Goal: Task Accomplishment & Management: Manage account settings

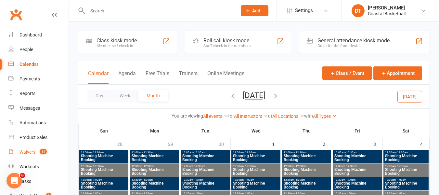
click at [24, 149] on div "Waivers" at bounding box center [27, 151] width 16 height 5
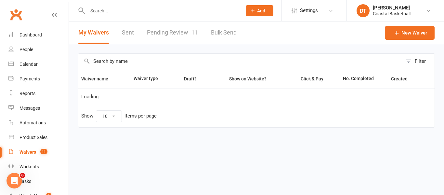
click at [169, 30] on link "Pending Review 11" at bounding box center [172, 32] width 51 height 22
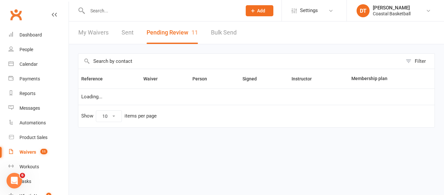
select select "50"
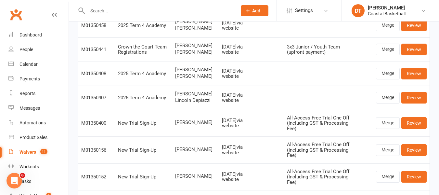
scroll to position [100, 0]
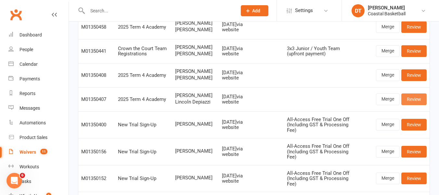
click at [416, 105] on link "Review" at bounding box center [413, 99] width 25 height 12
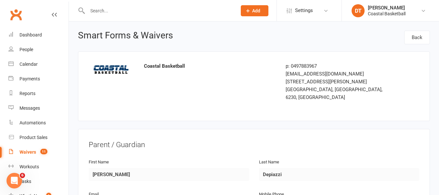
click at [165, 13] on input "text" at bounding box center [158, 10] width 147 height 9
type input "f"
type input "depiaz"
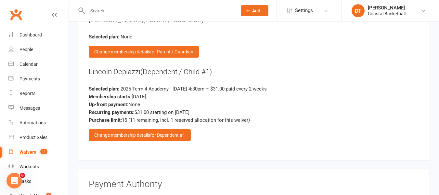
scroll to position [1390, 0]
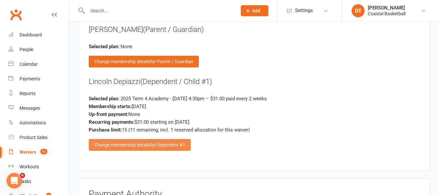
click at [171, 142] on span "for Dependent #1" at bounding box center [167, 144] width 35 height 5
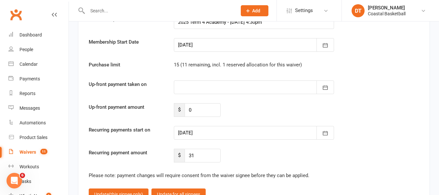
scroll to position [2226, 0]
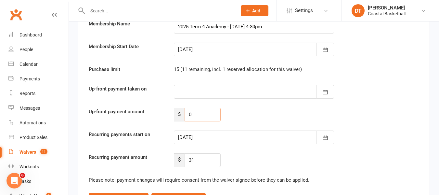
click at [202, 107] on input "0" at bounding box center [202, 114] width 36 height 14
type input "0155"
drag, startPoint x: 170, startPoint y: 137, endPoint x: 152, endPoint y: 136, distance: 18.2
click at [152, 136] on div "Confirm membership details: Membership Name 2025 Term 4 Academy - [DATE] 4:30pm…" at bounding box center [254, 84] width 330 height 165
type input "0"
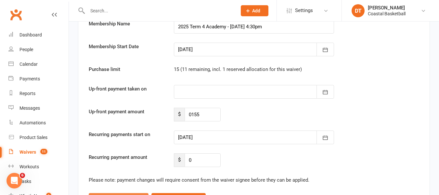
click at [132, 194] on span "(this signee only)" at bounding box center [126, 198] width 34 height 5
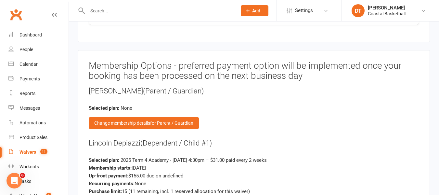
scroll to position [1622, 0]
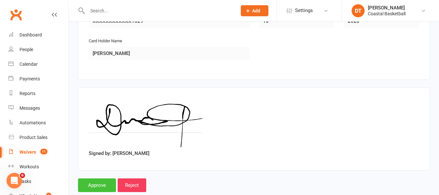
click at [93, 178] on input "Approve" at bounding box center [97, 185] width 38 height 14
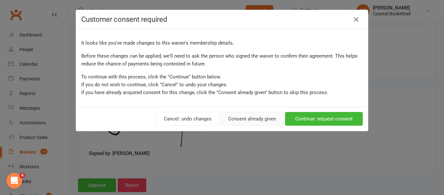
click at [254, 117] on button "Consent already given" at bounding box center [251, 119] width 63 height 14
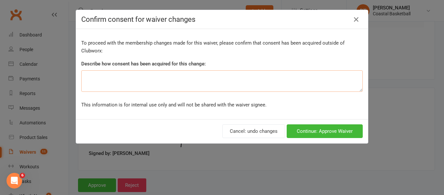
click at [183, 76] on textarea at bounding box center [221, 80] width 281 height 21
type textarea "Change of payment method"
click at [348, 133] on button "Continue: Approve Waiver" at bounding box center [324, 131] width 76 height 14
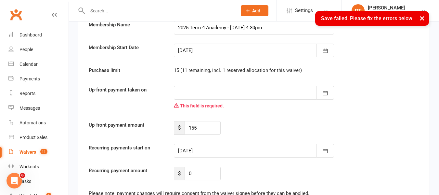
scroll to position [2212, 0]
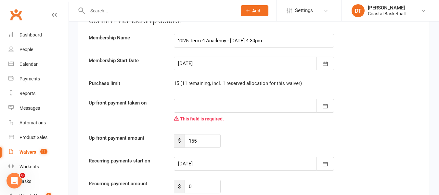
click at [243, 99] on div at bounding box center [254, 106] width 160 height 14
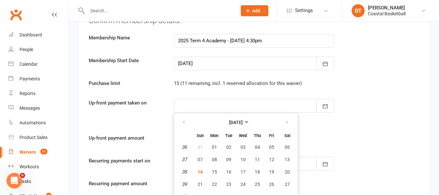
scroll to position [2217, 0]
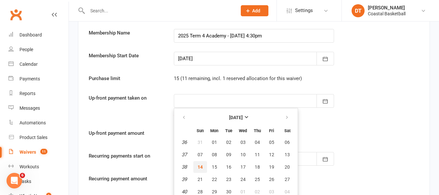
click at [198, 164] on span "14" at bounding box center [199, 166] width 5 height 5
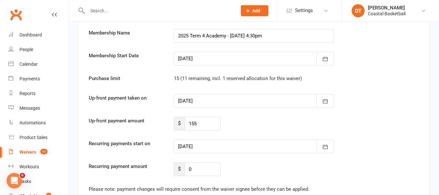
click at [237, 94] on div at bounding box center [254, 101] width 160 height 14
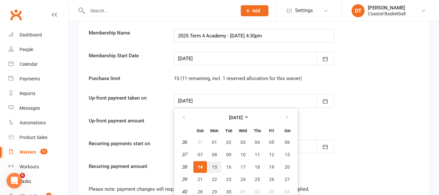
click at [219, 161] on button "15" at bounding box center [215, 167] width 14 height 12
type input "[DATE]"
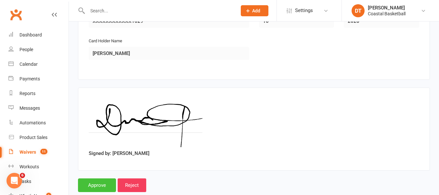
click at [96, 178] on input "Approve" at bounding box center [97, 185] width 38 height 14
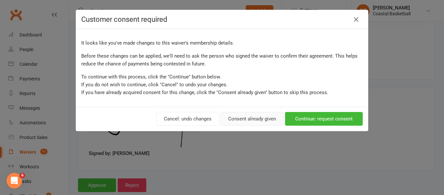
click at [255, 116] on button "Consent already given" at bounding box center [251, 119] width 63 height 14
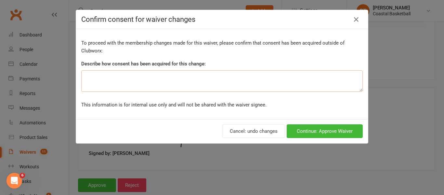
click at [194, 82] on textarea at bounding box center [221, 80] width 281 height 21
type textarea "Change of payment method requested"
click at [314, 133] on button "Continue: Approve Waiver" at bounding box center [324, 131] width 76 height 14
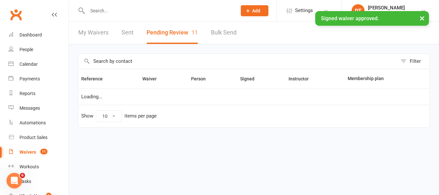
select select "50"
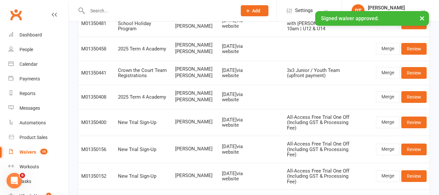
scroll to position [80, 0]
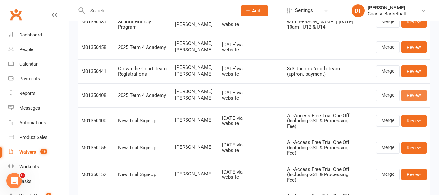
click at [415, 101] on link "Review" at bounding box center [413, 95] width 25 height 12
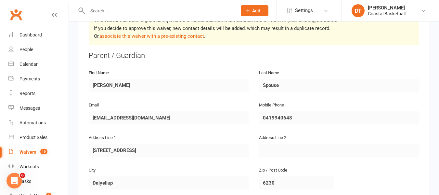
scroll to position [83, 0]
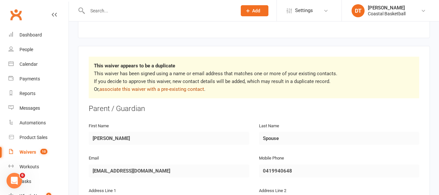
click at [186, 86] on link "associate this waiver with a pre-existing contact" at bounding box center [151, 89] width 105 height 6
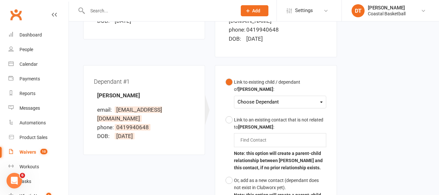
scroll to position [154, 0]
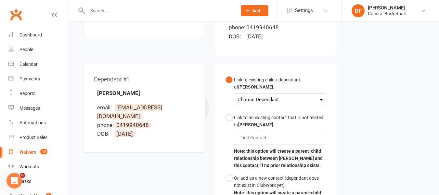
click at [290, 97] on div "Choose Dependant [PERSON_NAME]" at bounding box center [280, 99] width 92 height 13
click at [294, 95] on div "Choose Dependant" at bounding box center [279, 99] width 85 height 9
click at [280, 108] on link "[PERSON_NAME]" at bounding box center [270, 115] width 64 height 14
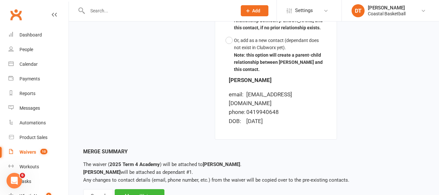
scroll to position [301, 0]
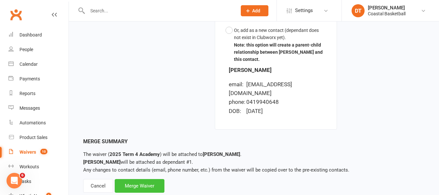
click at [158, 179] on div "Merge Waiver" at bounding box center [140, 186] width 50 height 14
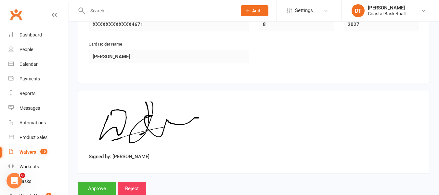
scroll to position [1622, 0]
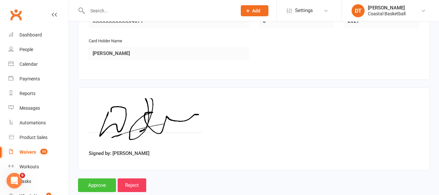
click at [103, 178] on input "Approve" at bounding box center [97, 185] width 38 height 14
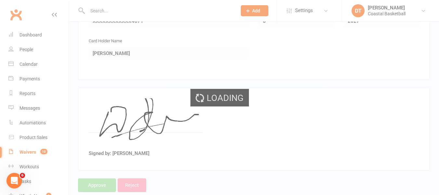
select select "50"
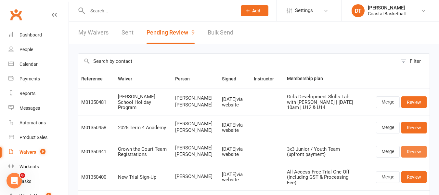
click at [414, 148] on link "Review" at bounding box center [413, 151] width 25 height 12
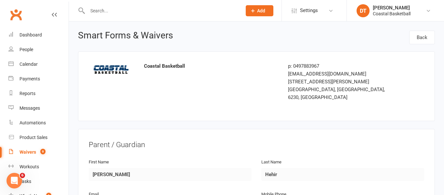
select select "50"
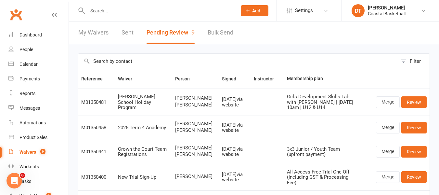
click at [176, 11] on input "text" at bounding box center [158, 10] width 147 height 9
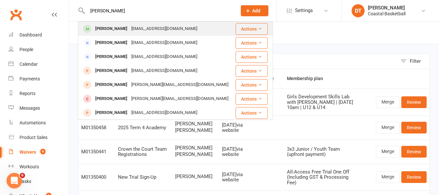
type input "[PERSON_NAME]"
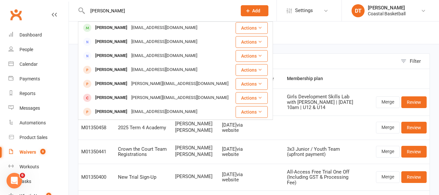
scroll to position [1, 0]
click at [129, 30] on div "[EMAIL_ADDRESS][DOMAIN_NAME]" at bounding box center [164, 27] width 70 height 9
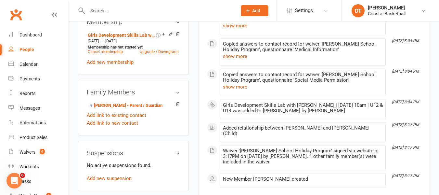
scroll to position [334, 0]
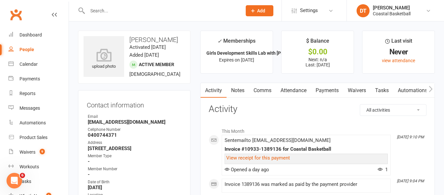
select select "50"
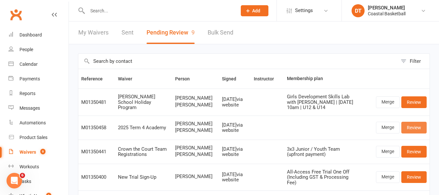
click at [420, 126] on link "Review" at bounding box center [413, 127] width 25 height 12
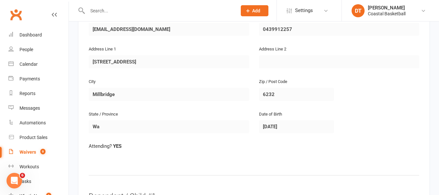
scroll to position [242, 0]
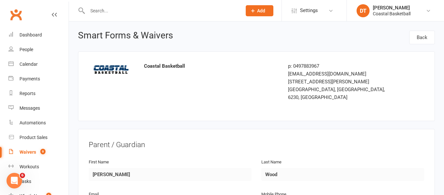
select select "50"
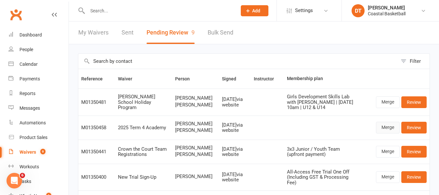
click at [386, 130] on link "Merge" at bounding box center [388, 127] width 24 height 12
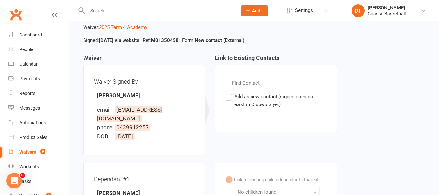
scroll to position [29, 0]
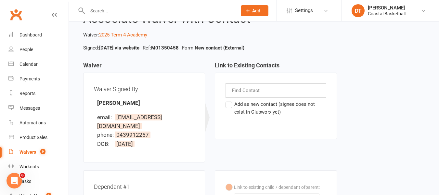
click at [265, 108] on label "Add as new contact (signee does not exist in Clubworx yet)" at bounding box center [275, 108] width 100 height 16
click at [230, 100] on input "Add as new contact (signee does not exist in Clubworx yet)" at bounding box center [227, 100] width 4 height 0
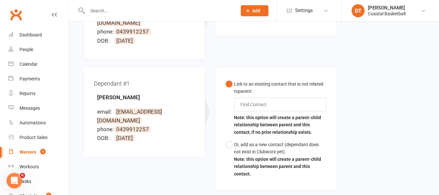
scroll to position [142, 0]
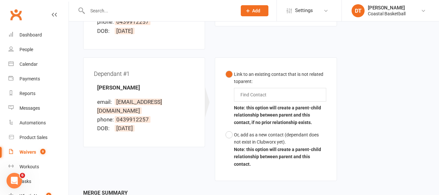
click at [279, 88] on div "Find Contact" at bounding box center [280, 95] width 92 height 14
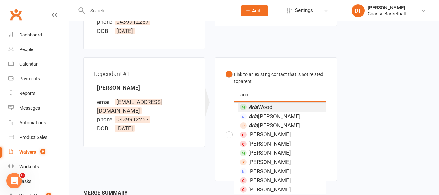
type input "aria"
click at [283, 102] on li "[PERSON_NAME]" at bounding box center [281, 106] width 88 height 9
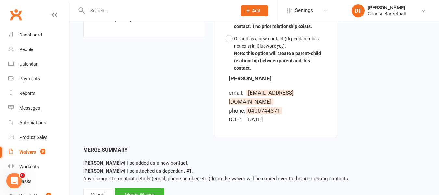
scroll to position [257, 0]
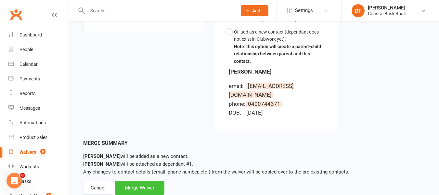
click at [129, 181] on div "Merge Waiver" at bounding box center [140, 188] width 50 height 14
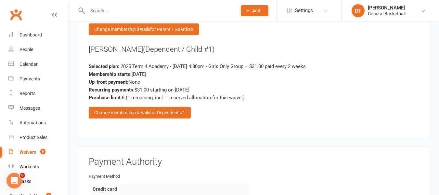
scroll to position [1442, 0]
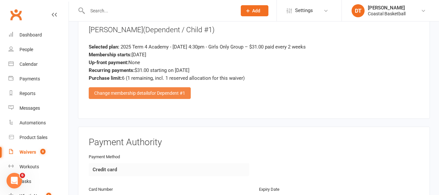
click at [160, 90] on span "for Dependent #1" at bounding box center [167, 92] width 35 height 5
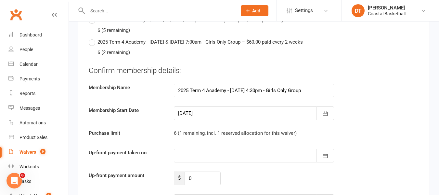
scroll to position [2172, 0]
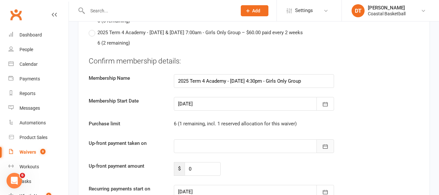
click at [330, 139] on button "button" at bounding box center [325, 146] width 18 height 14
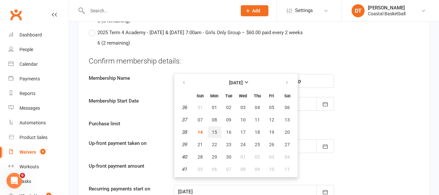
click at [214, 129] on span "15" at bounding box center [214, 131] width 5 height 5
type input "[DATE]"
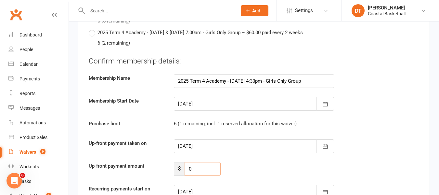
click at [210, 162] on input "0" at bounding box center [202, 169] width 36 height 14
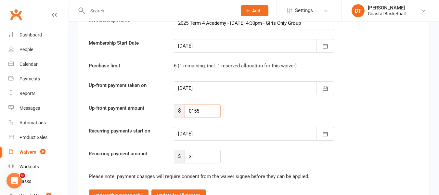
scroll to position [2258, 0]
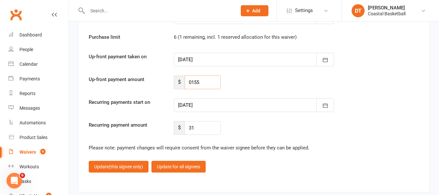
type input "0155"
click at [205, 121] on input "31" at bounding box center [202, 128] width 36 height 14
type input "3"
click at [118, 160] on button "Update (this signee only)" at bounding box center [119, 166] width 60 height 12
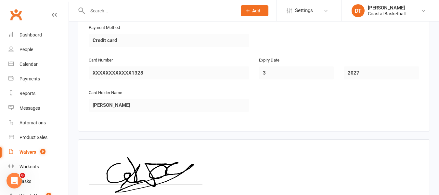
scroll to position [1622, 0]
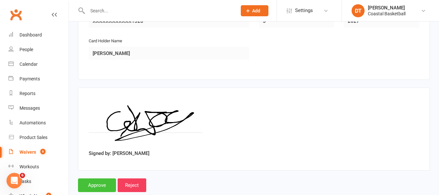
click at [101, 178] on input "Approve" at bounding box center [97, 185] width 38 height 14
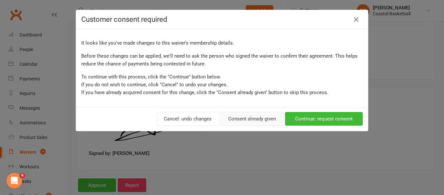
click at [259, 117] on button "Consent already given" at bounding box center [251, 119] width 63 height 14
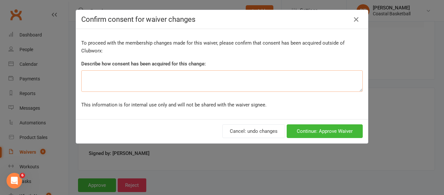
click at [171, 86] on textarea at bounding box center [221, 80] width 281 height 21
type textarea "Payment change requested"
click at [346, 130] on button "Continue: Approve Waiver" at bounding box center [324, 131] width 76 height 14
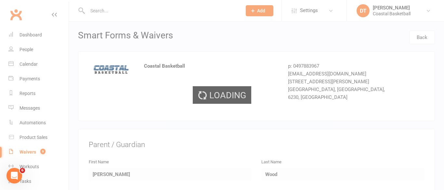
select select "50"
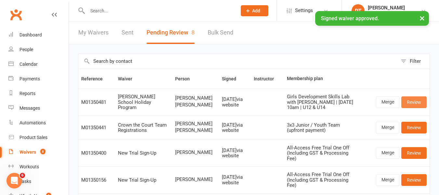
click at [415, 102] on link "Review" at bounding box center [413, 102] width 25 height 12
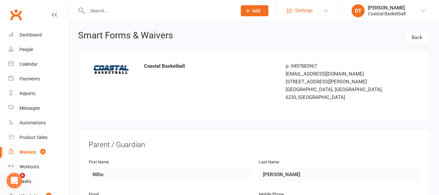
click at [298, 15] on span "Settings" at bounding box center [304, 10] width 18 height 15
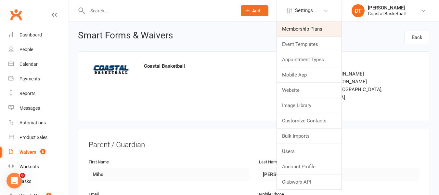
click at [298, 30] on link "Membership Plans" at bounding box center [309, 28] width 65 height 15
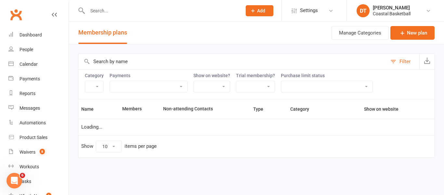
select select "100"
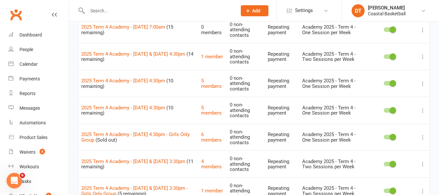
scroll to position [168, 0]
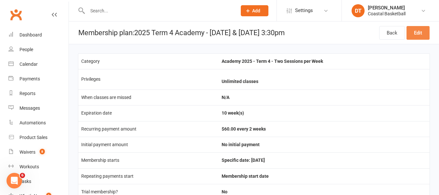
click at [421, 32] on link "Edit" at bounding box center [417, 33] width 23 height 14
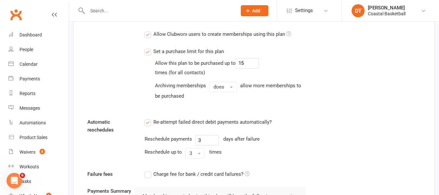
scroll to position [532, 0]
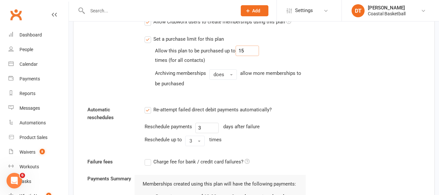
click at [257, 47] on input "15" at bounding box center [246, 50] width 23 height 10
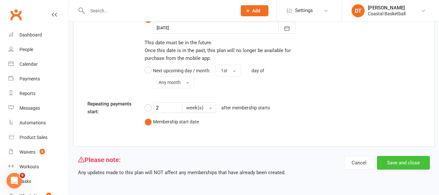
type input "12"
click at [391, 161] on button "Save and close" at bounding box center [403, 163] width 53 height 14
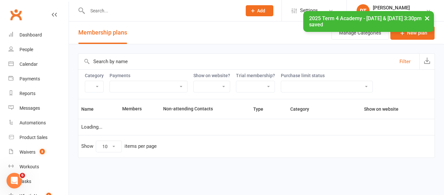
select select "100"
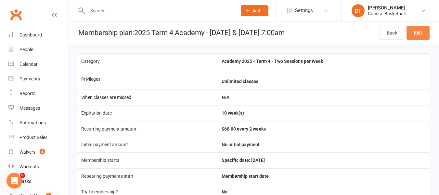
click at [416, 35] on link "Edit" at bounding box center [417, 33] width 23 height 14
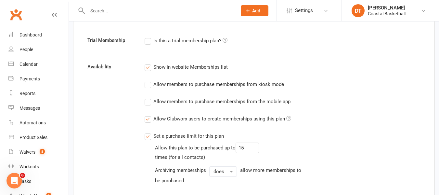
scroll to position [516, 0]
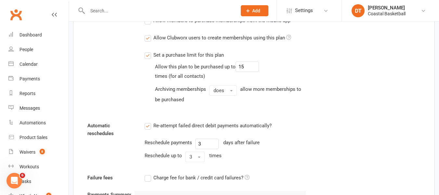
click at [261, 69] on div "Allow this plan to be purchased up to 15 times (for all contacts) Archiving mem…" at bounding box center [230, 82] width 151 height 42
click at [255, 68] on input "15" at bounding box center [246, 66] width 23 height 10
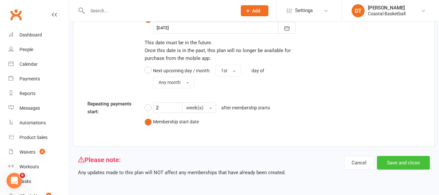
type input "12"
click at [413, 165] on button "Save and close" at bounding box center [403, 163] width 53 height 14
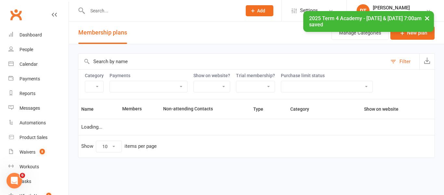
select select "100"
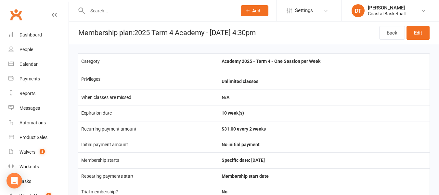
drag, startPoint x: 443, startPoint y: 53, endPoint x: 440, endPoint y: 39, distance: 14.5
click at [422, 29] on link "Edit" at bounding box center [417, 33] width 23 height 14
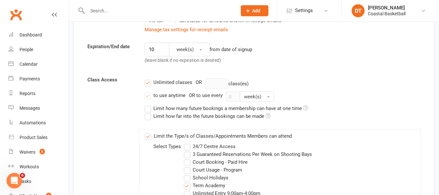
scroll to position [465, 0]
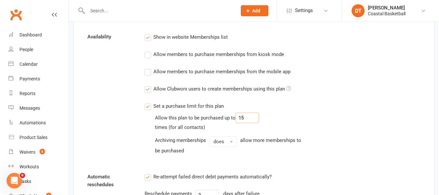
click at [250, 121] on input "15" at bounding box center [246, 117] width 23 height 10
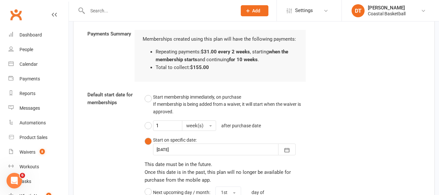
scroll to position [798, 0]
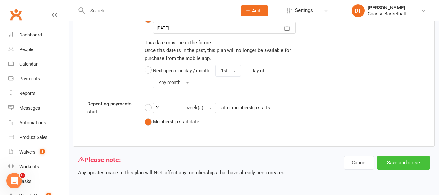
type input "12"
click at [393, 167] on button "Save and close" at bounding box center [403, 163] width 53 height 14
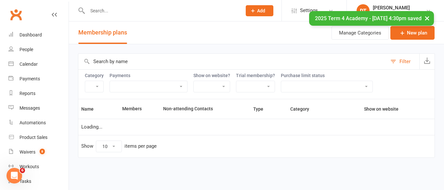
select select "100"
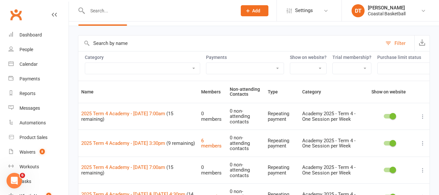
scroll to position [8, 0]
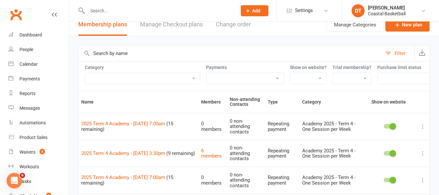
click at [140, 54] on input "text" at bounding box center [230, 53] width 304 height 16
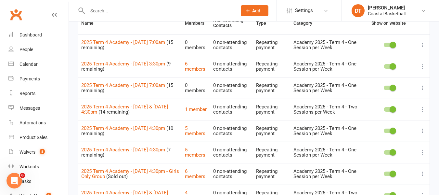
scroll to position [0, 0]
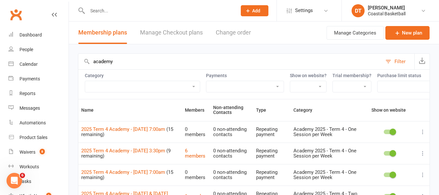
click at [144, 63] on input "academy" at bounding box center [230, 62] width 304 height 16
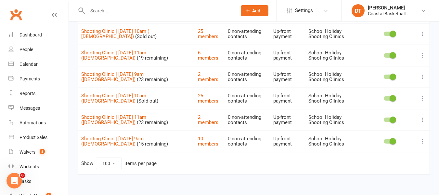
scroll to position [29, 0]
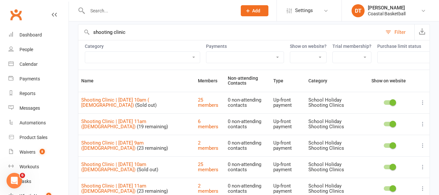
click at [156, 32] on input "shooting clinic" at bounding box center [230, 32] width 304 height 16
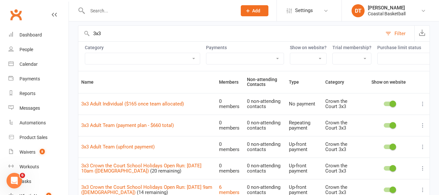
scroll to position [22, 0]
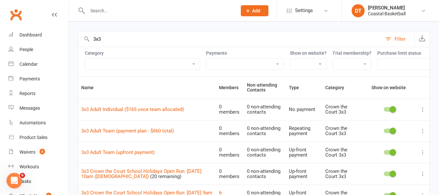
click at [162, 41] on input "3x3" at bounding box center [230, 39] width 304 height 16
type input "fiona"
